Goal: Task Accomplishment & Management: Use online tool/utility

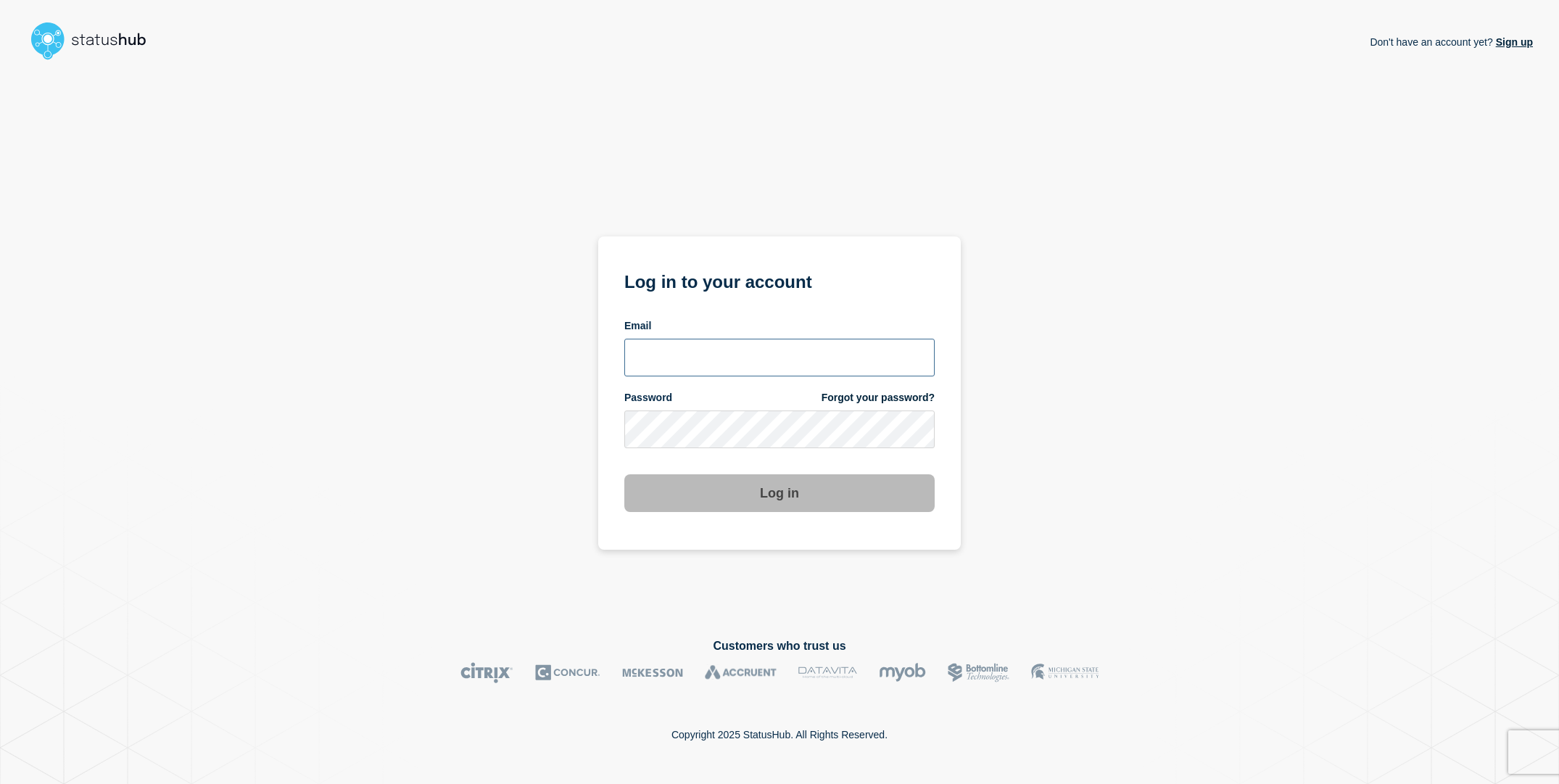
type input "[EMAIL_ADDRESS][DOMAIN_NAME]"
drag, startPoint x: 393, startPoint y: 391, endPoint x: 413, endPoint y: 393, distance: 20.1
click at [395, 391] on div "Don't have an account yet? Sign up Log in to your account Email [EMAIL_ADDRESS]…" at bounding box center [780, 340] width 1507 height 549
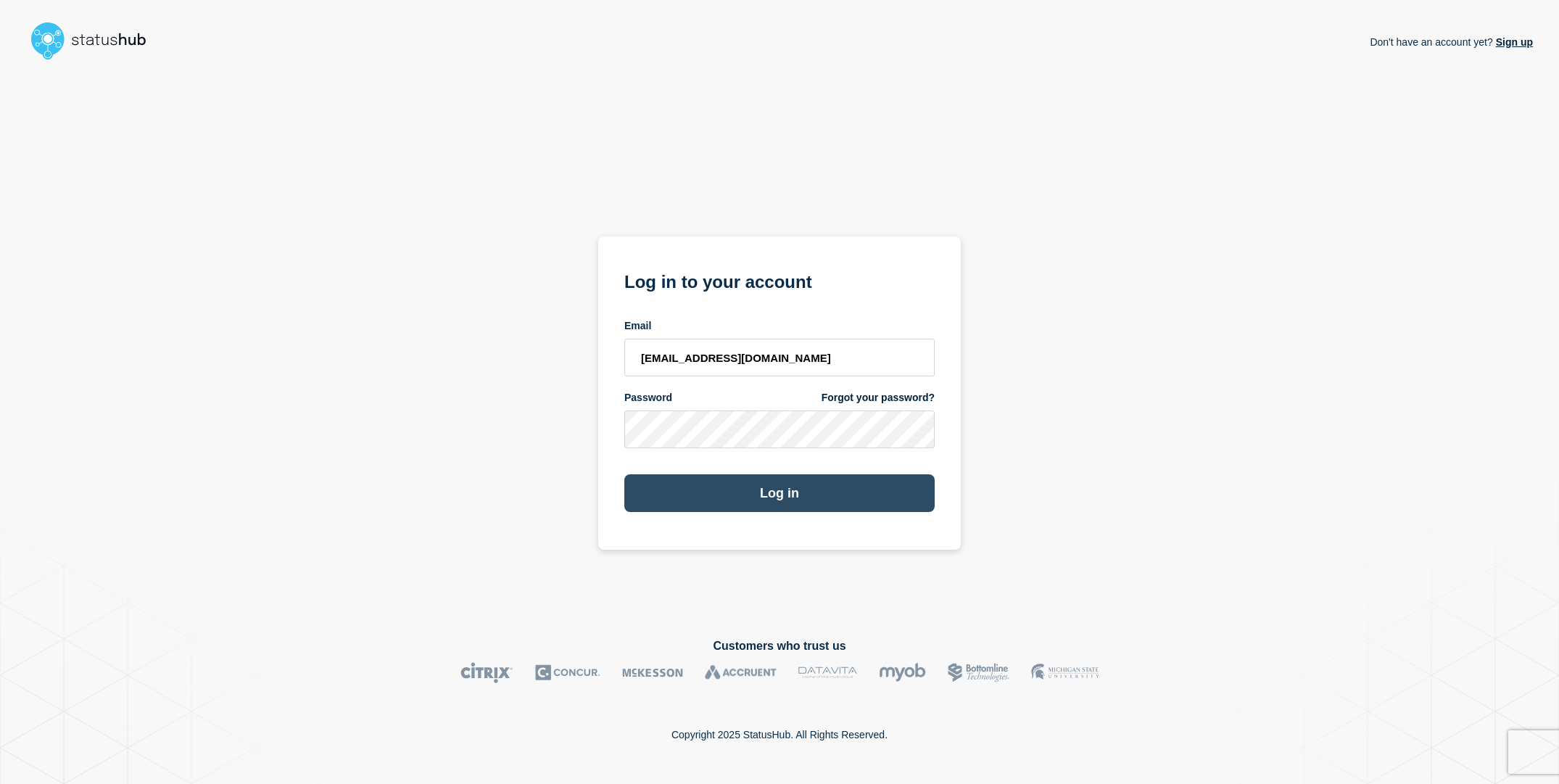
click at [758, 493] on button "Log in" at bounding box center [780, 493] width 311 height 38
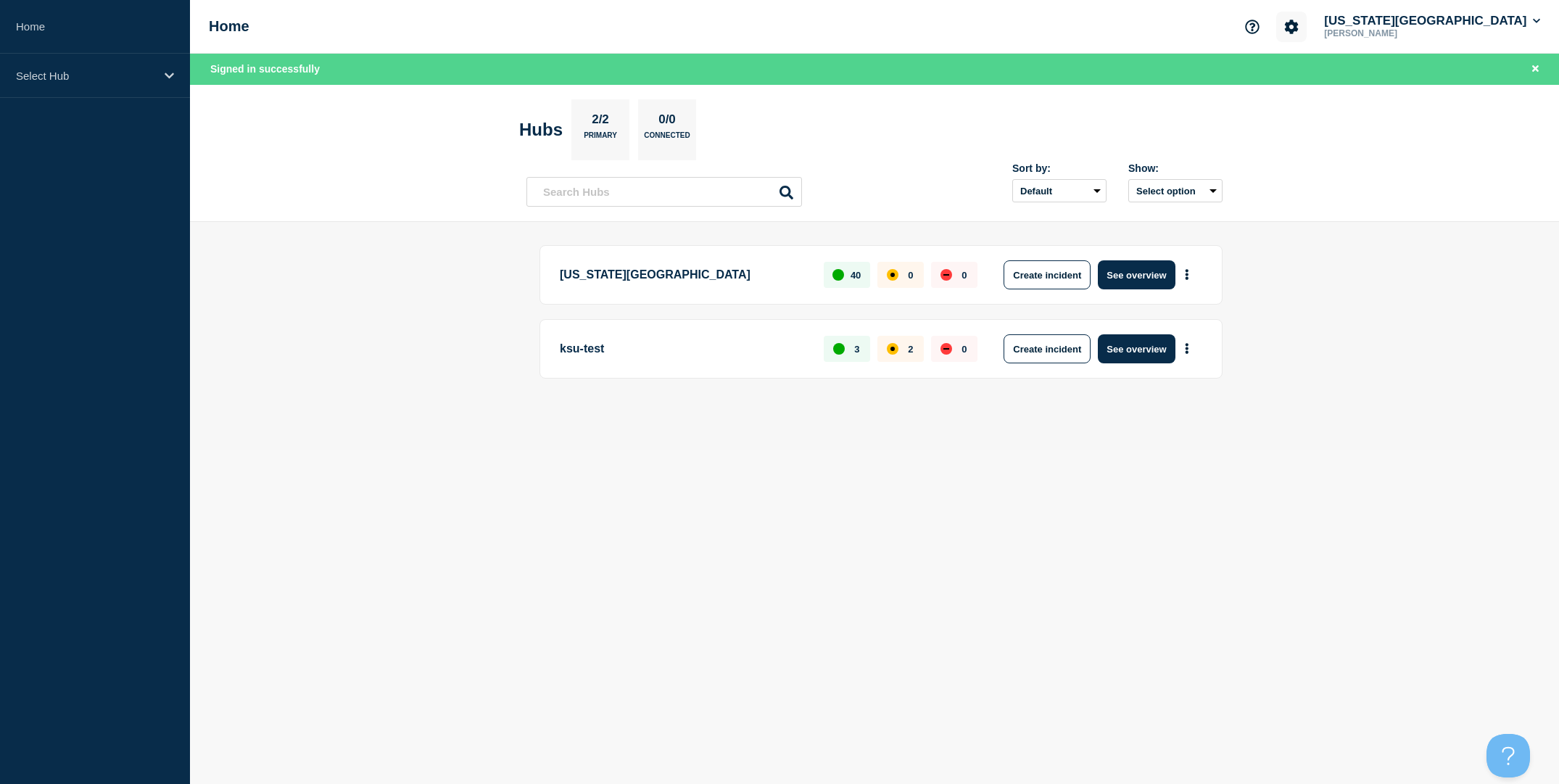
click at [1299, 26] on icon "Account settings" at bounding box center [1292, 26] width 14 height 14
click at [1431, 25] on button "Kansas State University" at bounding box center [1432, 21] width 222 height 15
click at [1428, 182] on link "API Key" at bounding box center [1428, 176] width 39 height 12
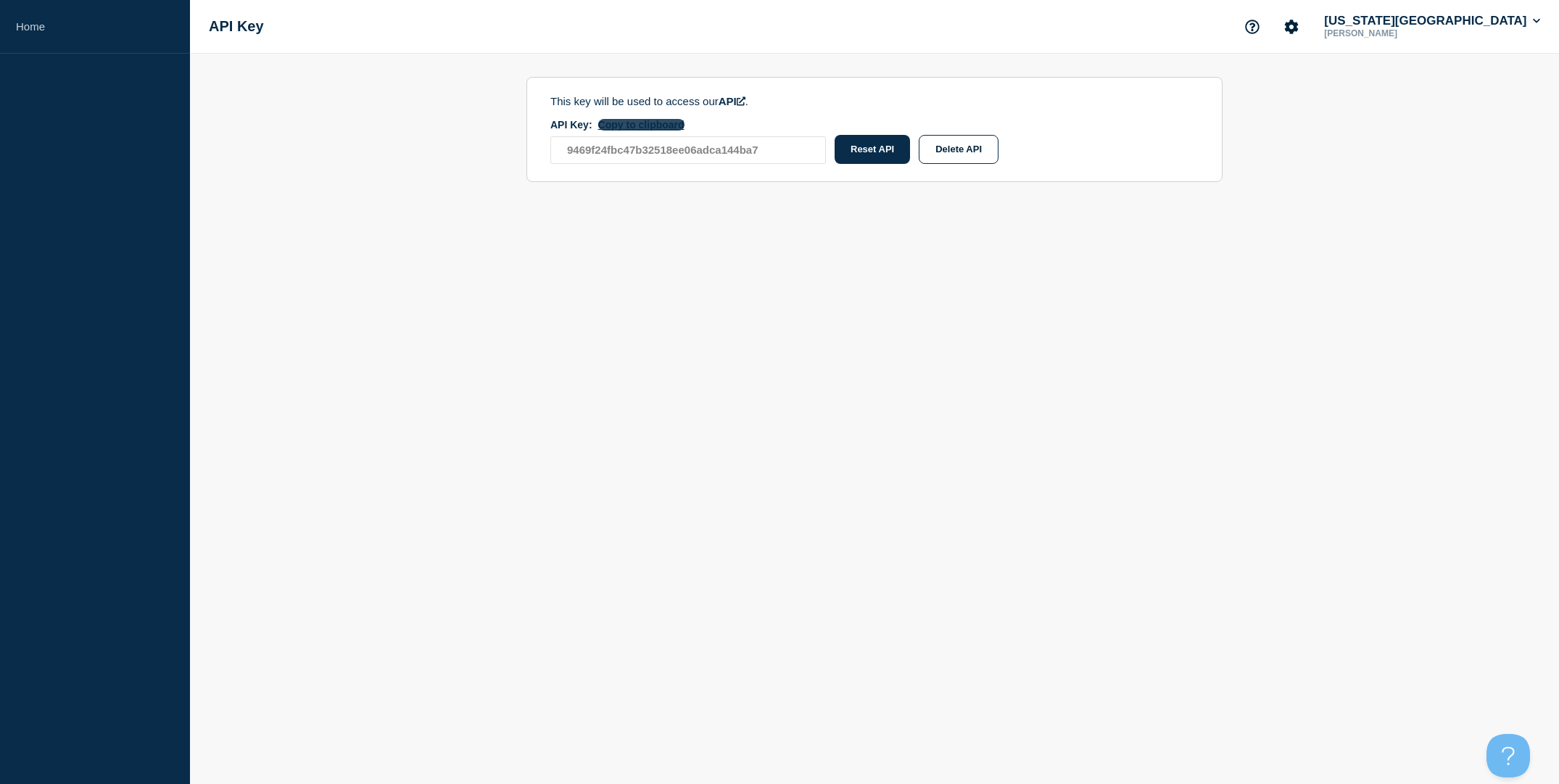
click at [660, 128] on button "Copy to clipboard" at bounding box center [641, 125] width 87 height 11
